Goal: Information Seeking & Learning: Learn about a topic

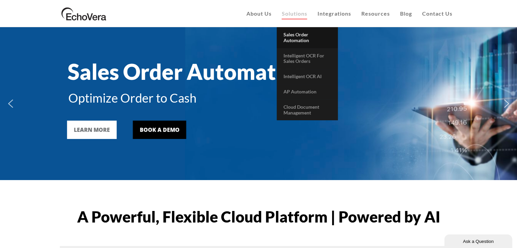
click at [292, 35] on span "Sales Order Automation" at bounding box center [297, 38] width 26 height 12
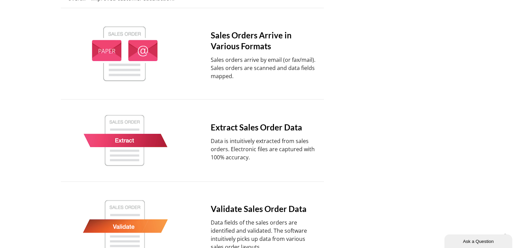
scroll to position [340, 0]
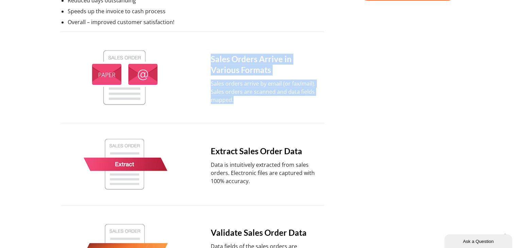
drag, startPoint x: 236, startPoint y: 99, endPoint x: 211, endPoint y: 54, distance: 52.1
click at [211, 54] on div "Sales Orders Arrive in Various Formats Sales orders arrive by email (or fax/mai…" at bounding box center [254, 78] width 129 height 64
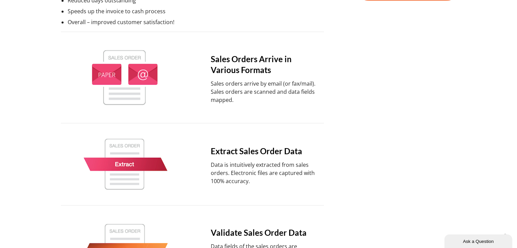
click at [191, 195] on div "Sales Order Automation Sales order processing automation has a positive impact …" at bounding box center [192, 144] width 265 height 827
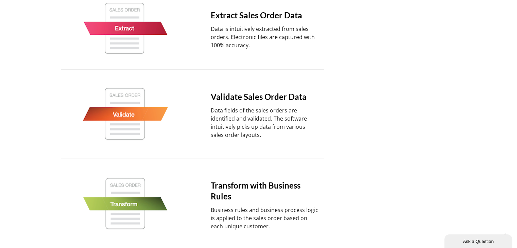
scroll to position [510, 0]
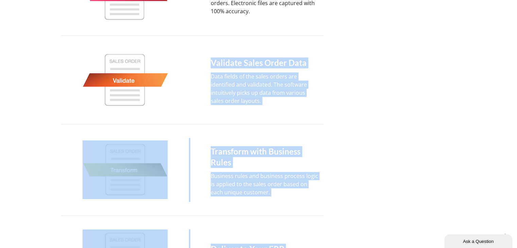
drag, startPoint x: 209, startPoint y: 66, endPoint x: 398, endPoint y: 68, distance: 188.8
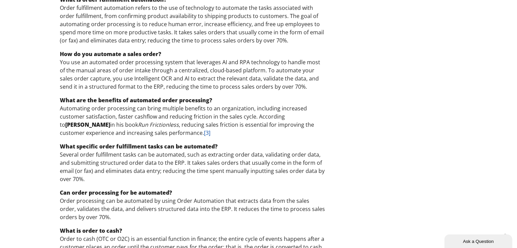
scroll to position [1619, 0]
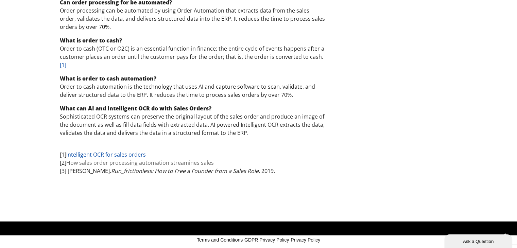
click at [94, 159] on link "How sales order processing automation streamines sales" at bounding box center [140, 162] width 148 height 7
click at [100, 151] on link "Intelligent OCR for sales orders" at bounding box center [106, 154] width 80 height 7
